Goal: Obtain resource: Obtain resource

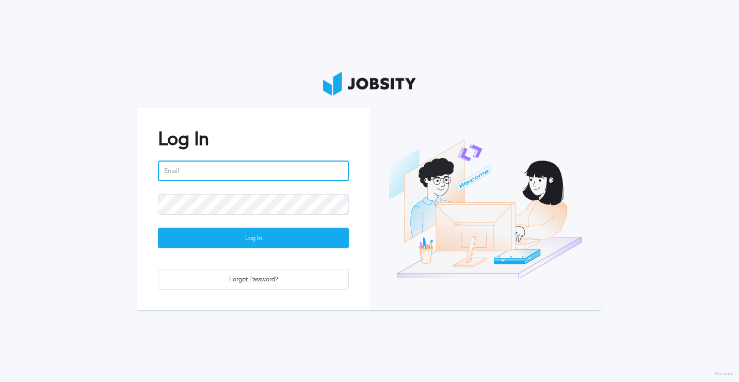
click at [251, 162] on input "email" at bounding box center [253, 171] width 191 height 21
type input "[EMAIL_ADDRESS][DOMAIN_NAME]"
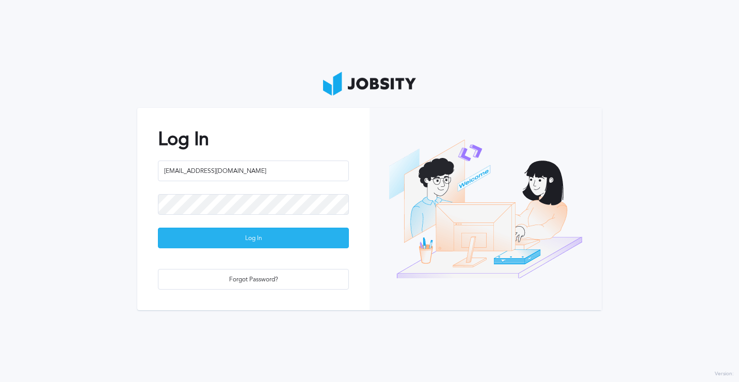
click at [255, 243] on div "Log In" at bounding box center [253, 238] width 190 height 21
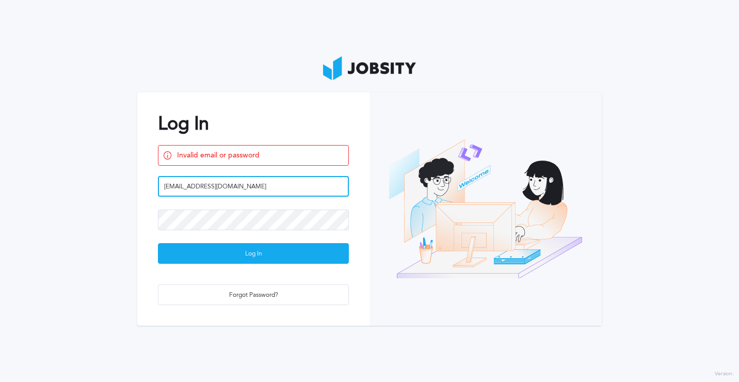
click at [242, 187] on input "[EMAIL_ADDRESS][DOMAIN_NAME]" at bounding box center [253, 186] width 191 height 21
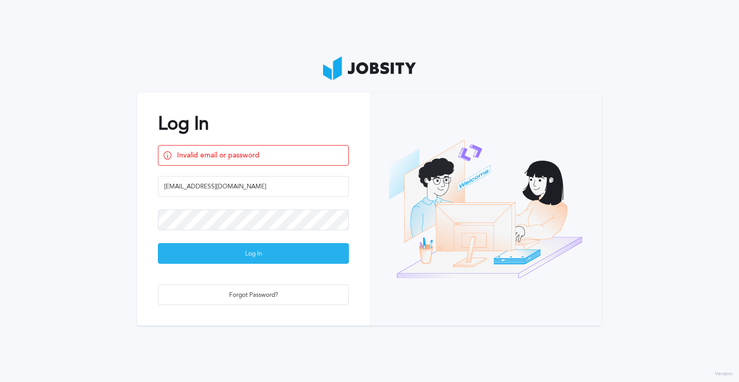
click at [276, 257] on div "Log In" at bounding box center [253, 254] width 190 height 21
click at [214, 249] on div "Log In" at bounding box center [253, 254] width 190 height 21
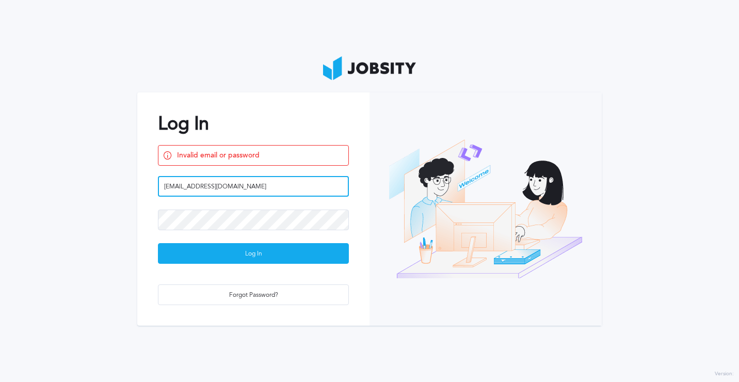
click at [241, 183] on input "[EMAIL_ADDRESS][DOMAIN_NAME]" at bounding box center [253, 186] width 191 height 21
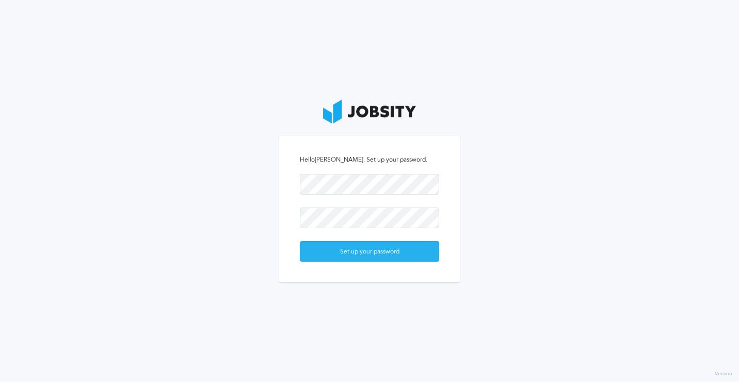
click at [362, 260] on div "Set up your password" at bounding box center [369, 252] width 138 height 21
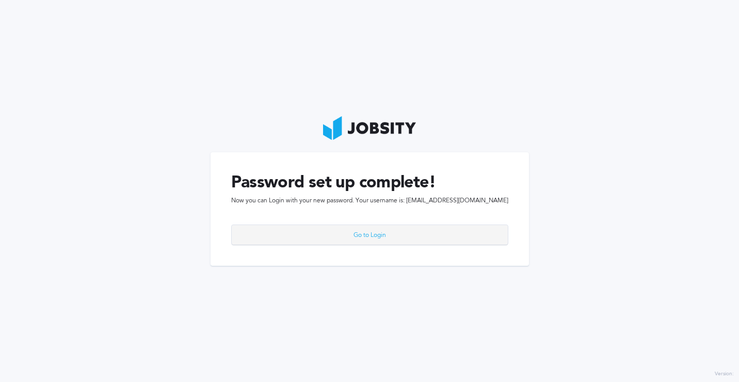
click at [377, 244] on div "Go to Login" at bounding box center [370, 235] width 276 height 21
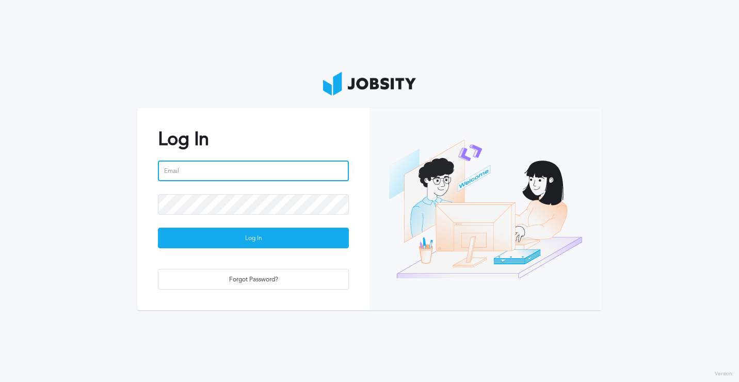
click at [267, 178] on input "email" at bounding box center [253, 171] width 191 height 21
type input "[EMAIL_ADDRESS][DOMAIN_NAME]"
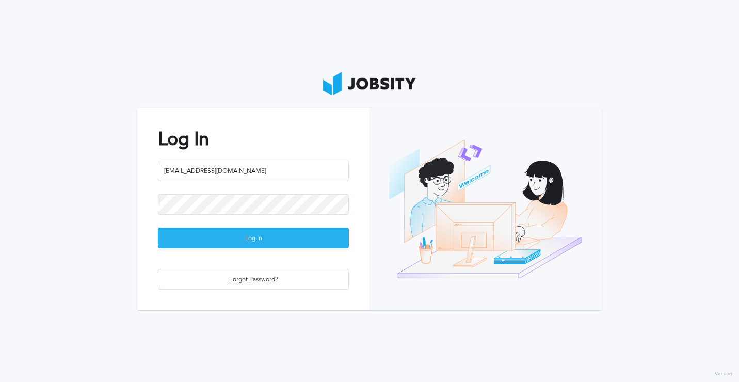
click at [298, 235] on div "Log In" at bounding box center [253, 238] width 190 height 21
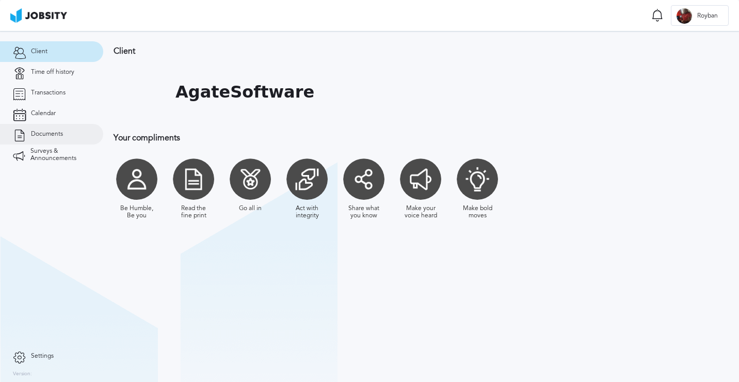
click at [42, 133] on span "Documents" at bounding box center [47, 134] width 32 height 7
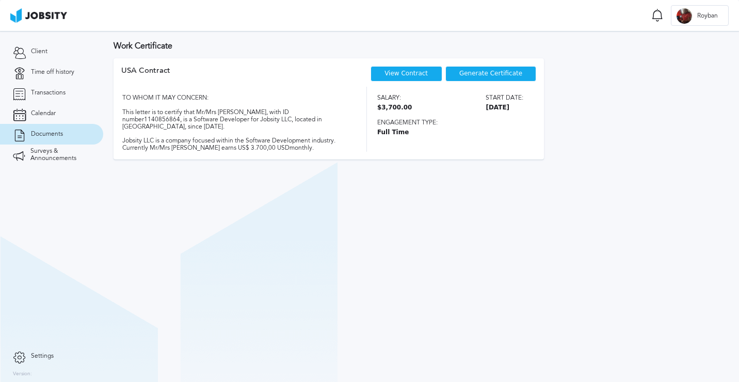
click at [534, 73] on div "Generate Certificate" at bounding box center [490, 73] width 91 height 15
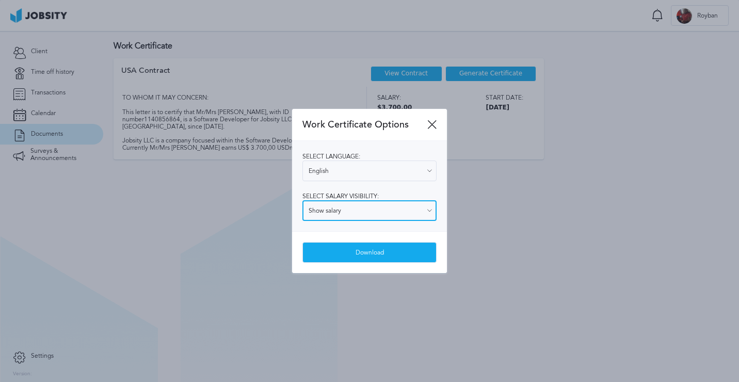
click at [389, 209] on input "Show salary" at bounding box center [369, 210] width 134 height 21
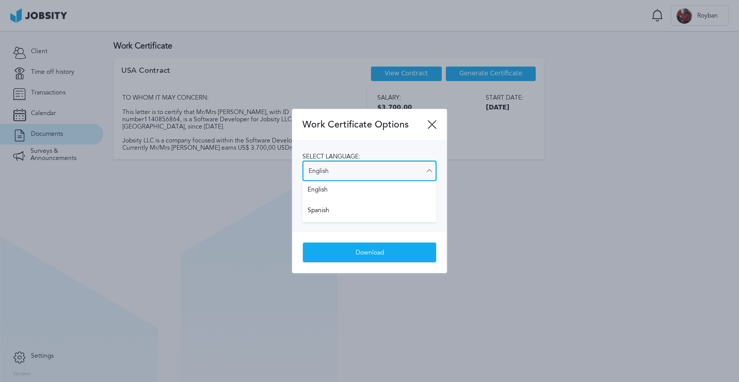
click at [392, 172] on input "English" at bounding box center [369, 171] width 134 height 21
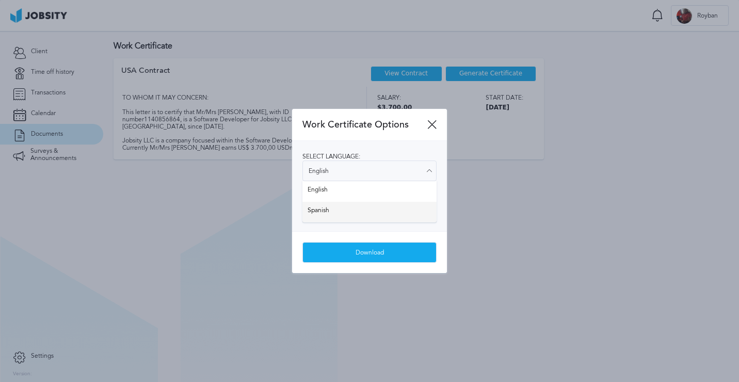
type input "Spanish"
click at [375, 213] on div "Select language: Spanish English Spanish Select salary visibility: Show salary …" at bounding box center [369, 186] width 155 height 90
click at [374, 213] on input "Show salary" at bounding box center [369, 210] width 134 height 21
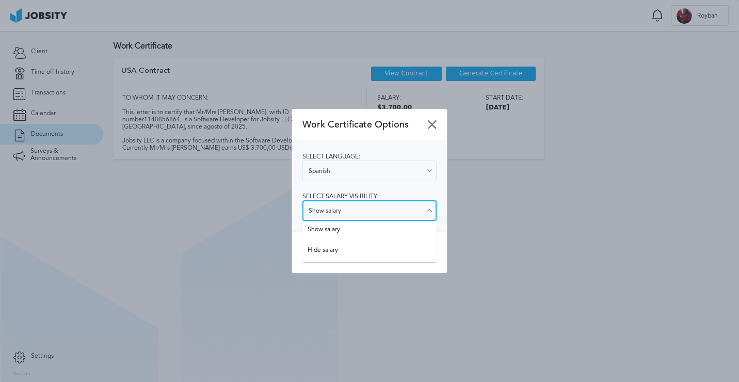
click at [374, 213] on input "Show salary" at bounding box center [369, 210] width 134 height 21
click at [371, 211] on input "Show salary" at bounding box center [369, 210] width 134 height 21
click at [367, 232] on div "Work Certificate Options Select language: Spanish English Spanish Select salary…" at bounding box center [369, 191] width 155 height 164
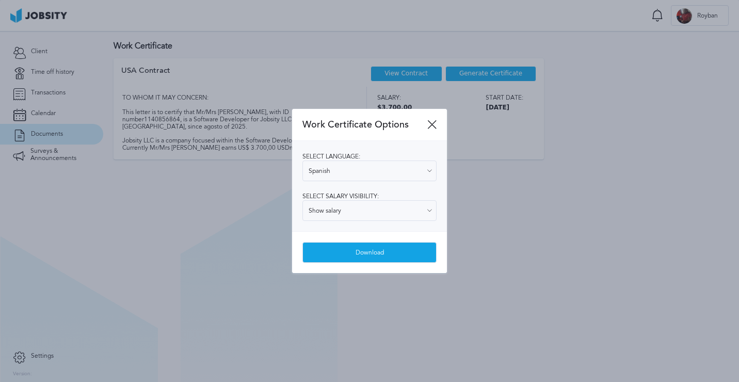
click at [364, 252] on div "Download" at bounding box center [369, 253] width 133 height 21
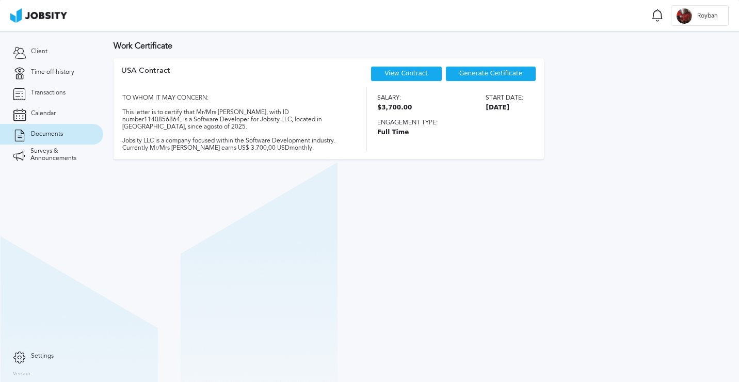
click at [313, 138] on div "TO WHOM IT MAY CONCERN: This letter is to certify that Mr/Mrs Royban Lara, with…" at bounding box center [234, 119] width 227 height 65
click at [54, 90] on span "Transactions" at bounding box center [48, 92] width 35 height 7
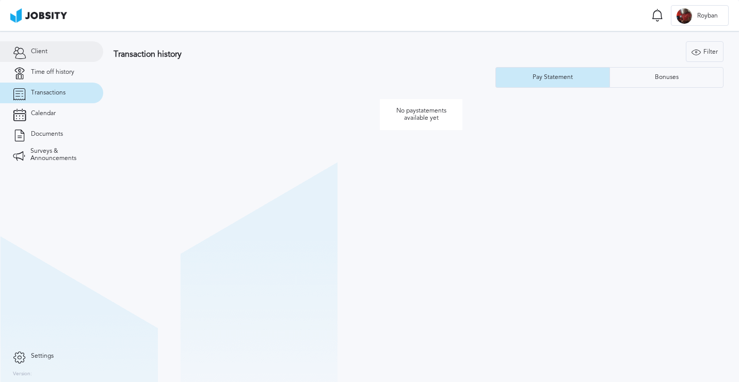
click at [60, 53] on link "Client" at bounding box center [51, 51] width 103 height 21
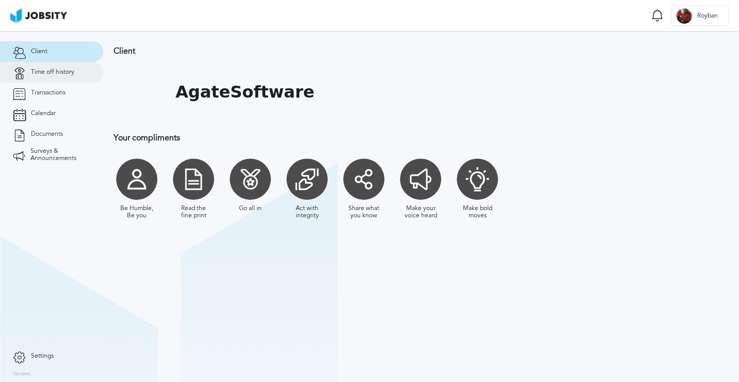
click at [55, 78] on link "Time off history" at bounding box center [51, 72] width 103 height 21
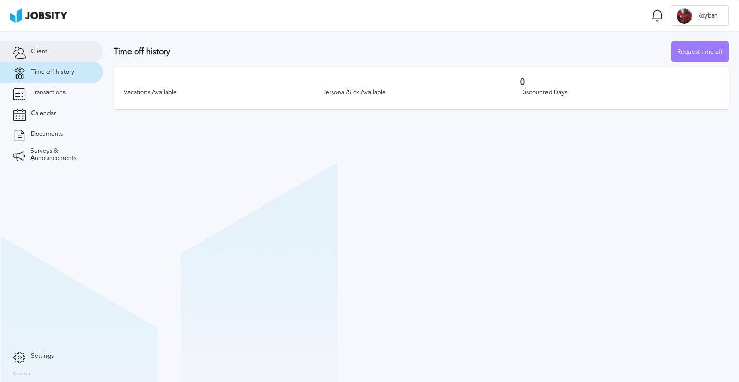
click at [64, 50] on link "Client" at bounding box center [51, 51] width 103 height 21
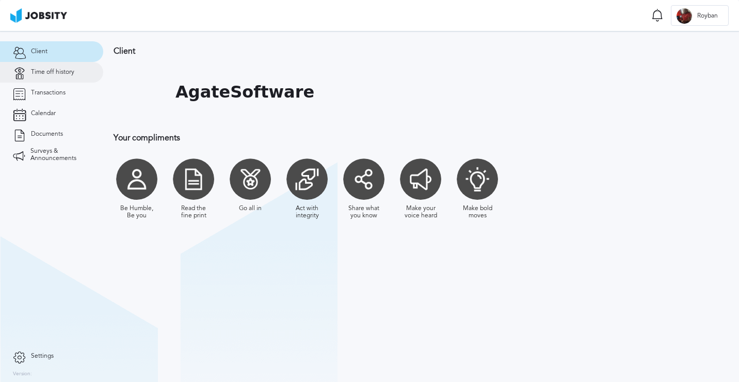
click at [58, 73] on span "Time off history" at bounding box center [52, 72] width 43 height 7
